Goal: Transaction & Acquisition: Purchase product/service

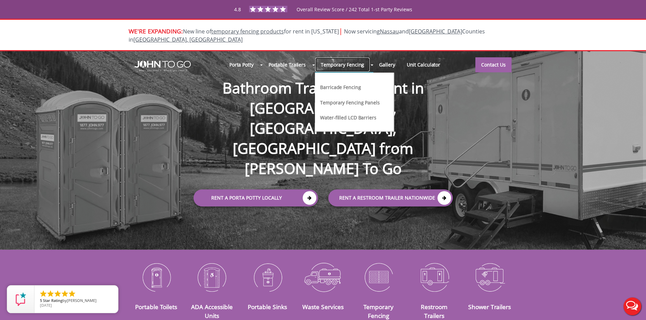
click at [352, 57] on link "Temporary Fencing" at bounding box center [342, 64] width 55 height 15
click at [347, 57] on link "Temporary Fencing" at bounding box center [342, 64] width 55 height 15
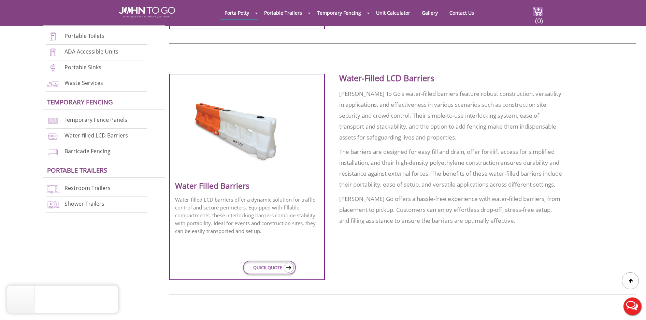
scroll to position [499, 0]
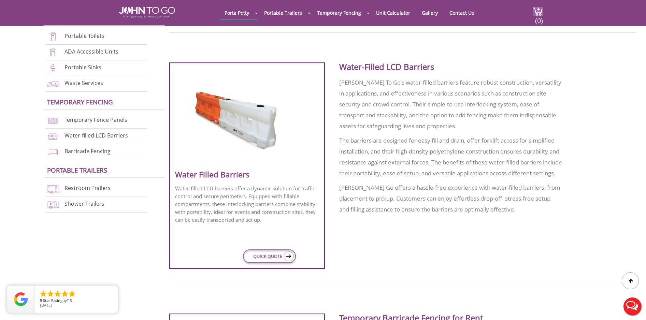
click at [491, 249] on div at bounding box center [402, 165] width 467 height 206
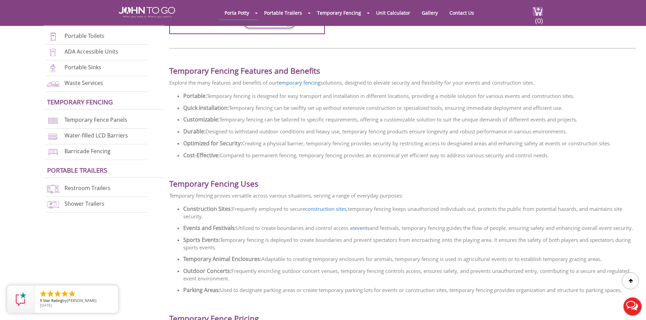
scroll to position [732, 0]
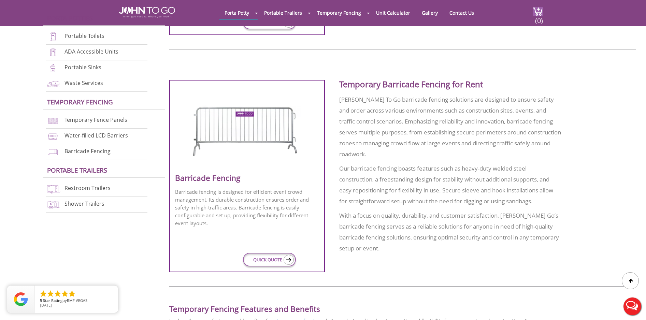
click at [540, 285] on div "Barricade Fencing Barricade fencing is designed for efficient event crowd manag…" at bounding box center [402, 167] width 467 height 237
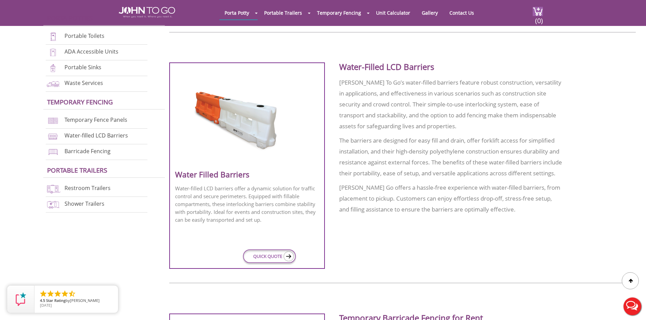
scroll to position [0, 0]
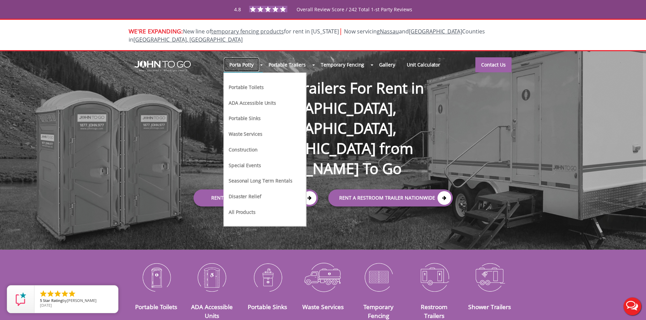
click at [250, 60] on link "Porta Potty" at bounding box center [242, 64] width 36 height 15
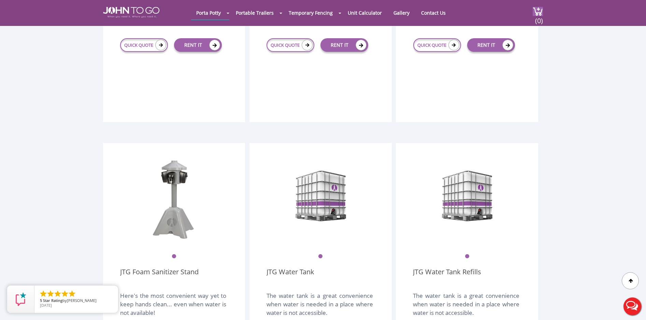
scroll to position [1032, 0]
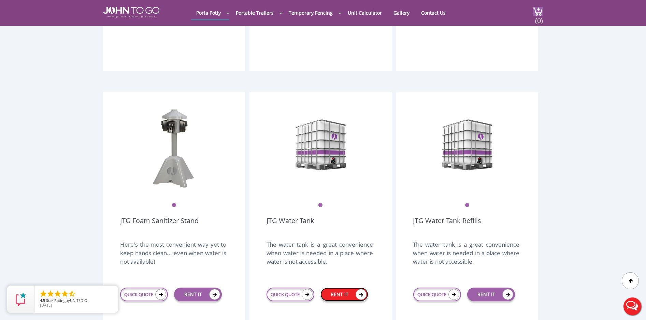
click at [334, 288] on link "RENT IT" at bounding box center [344, 295] width 48 height 14
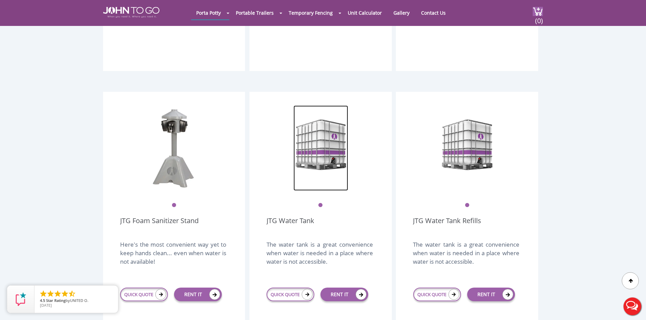
click at [306, 133] on img at bounding box center [321, 147] width 55 height 85
click at [314, 160] on img at bounding box center [321, 147] width 55 height 85
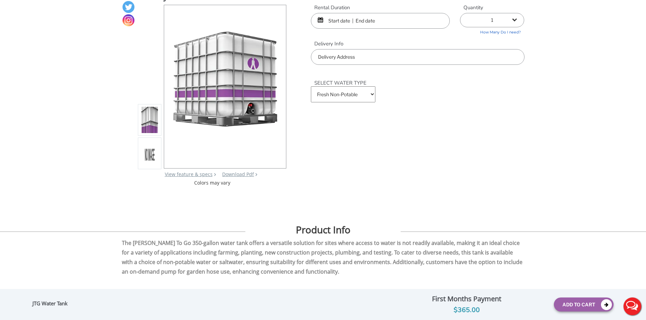
scroll to position [90, 0]
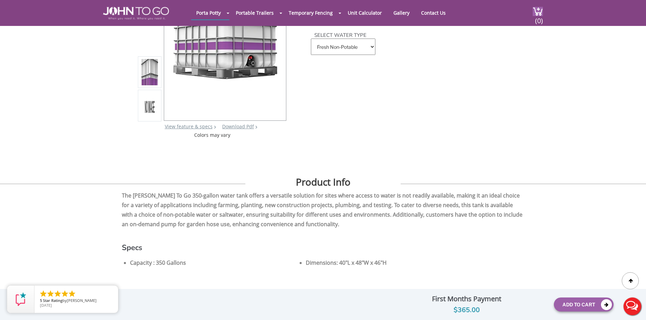
click at [370, 52] on select "Fresh Non-Potable Saltwater" at bounding box center [343, 47] width 64 height 16
click at [453, 74] on div "JTG Water Tank View feature & specs Download Pdf Product PDF Addon PDF Colors m…" at bounding box center [323, 38] width 403 height 199
click at [441, 65] on form "Rental Duration Quantity 1 2 (5% discount) 3 (8% discount) 4 (10% discount) 5 (…" at bounding box center [417, 13] width 213 height 115
click at [343, 42] on select "Fresh Non-Potable Saltwater" at bounding box center [343, 47] width 64 height 16
select select "fresh"
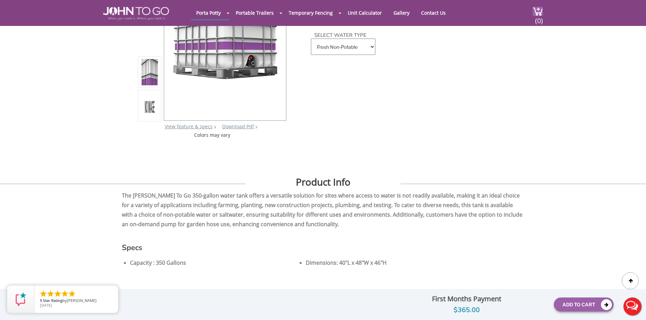
click at [493, 140] on div at bounding box center [323, 147] width 403 height 17
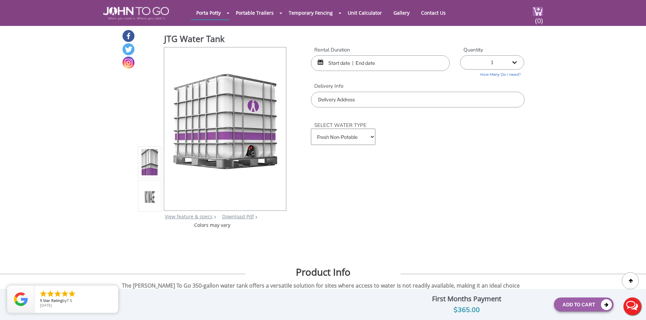
scroll to position [0, 0]
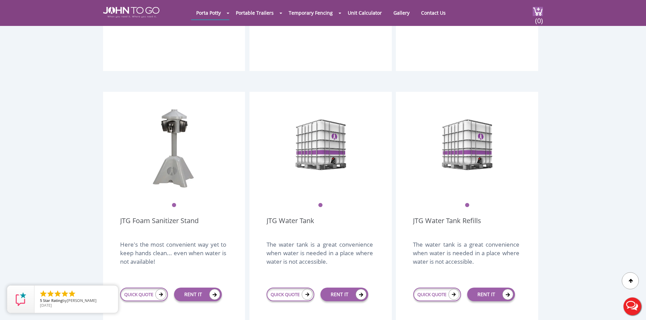
click at [463, 135] on div at bounding box center [323, 160] width 646 height 320
click at [473, 140] on div at bounding box center [323, 160] width 646 height 320
click at [492, 288] on link "RENT IT" at bounding box center [491, 295] width 48 height 14
